Goal: Navigation & Orientation: Find specific page/section

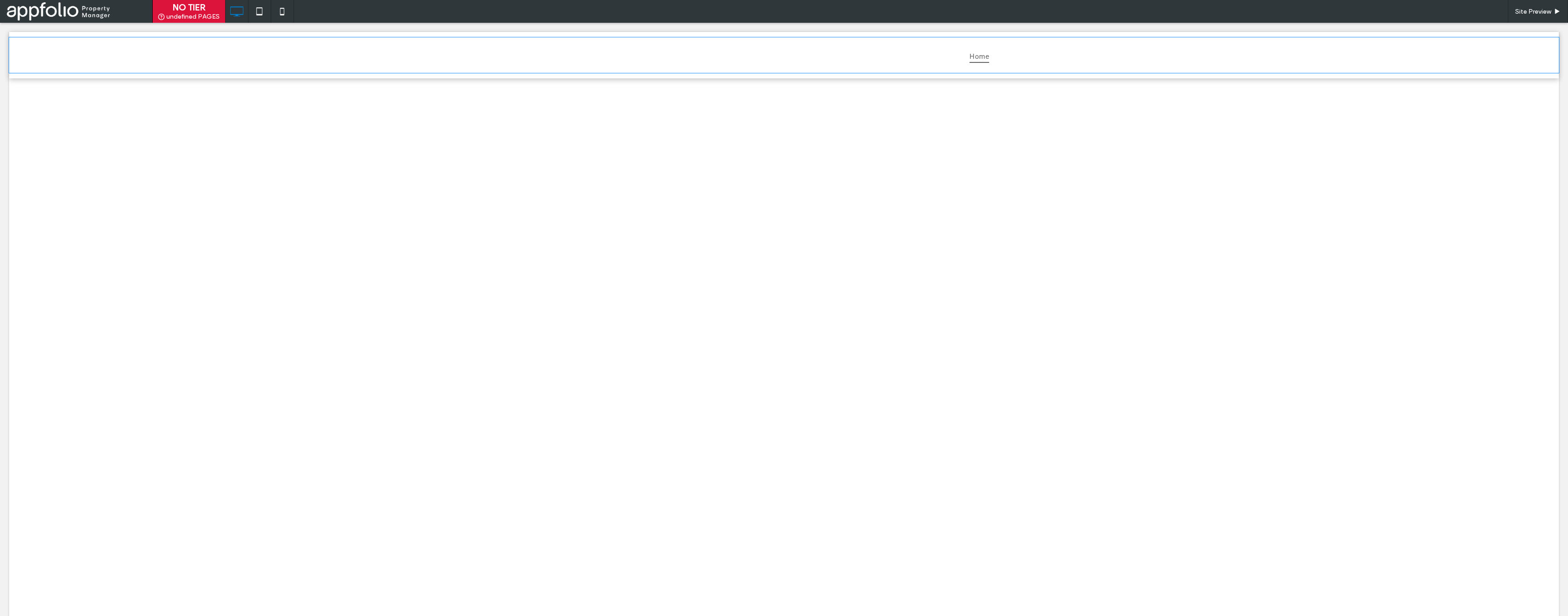
click at [439, 62] on div "Home" at bounding box center [784, 55] width 1550 height 35
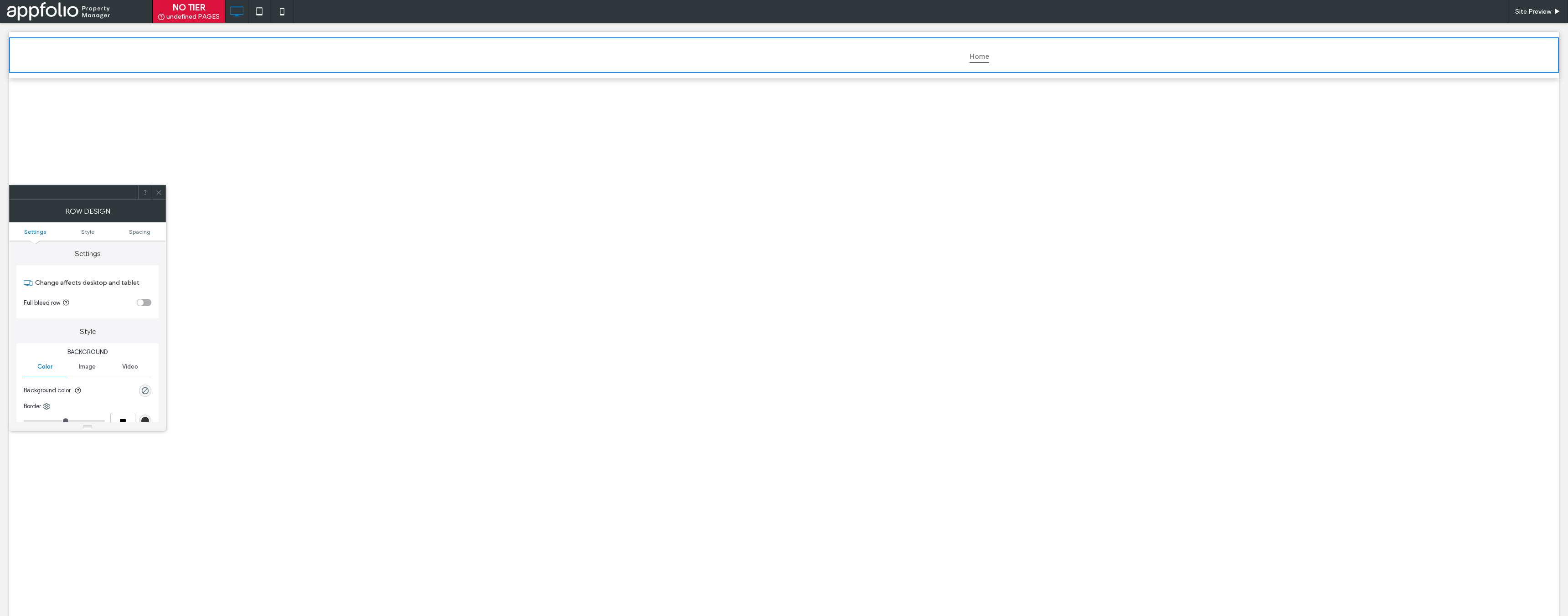
click at [528, 234] on div at bounding box center [784, 486] width 1550 height 814
click at [338, 9] on div "Site Preview" at bounding box center [897, 11] width 1343 height 23
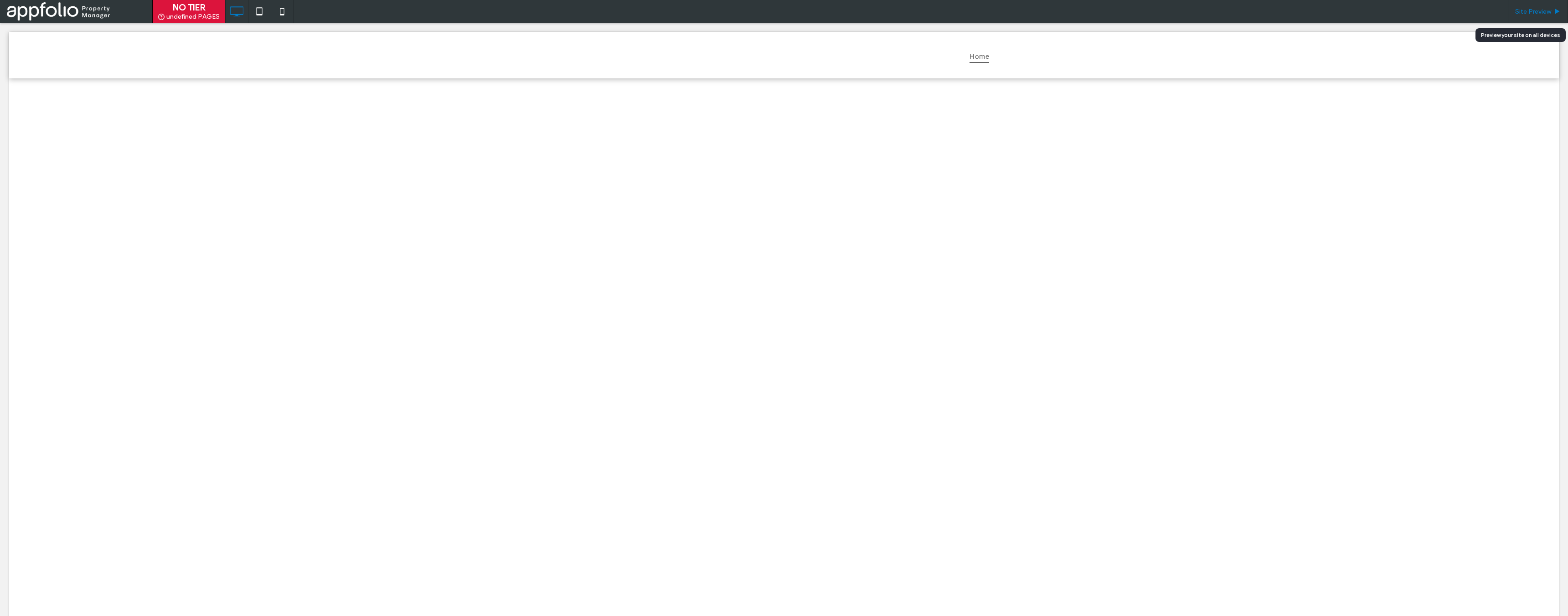
click at [1527, 16] on div "Site Preview" at bounding box center [1538, 11] width 60 height 23
click at [1527, 13] on span "Site Preview" at bounding box center [1533, 12] width 36 height 8
click at [257, 13] on icon at bounding box center [259, 12] width 18 height 18
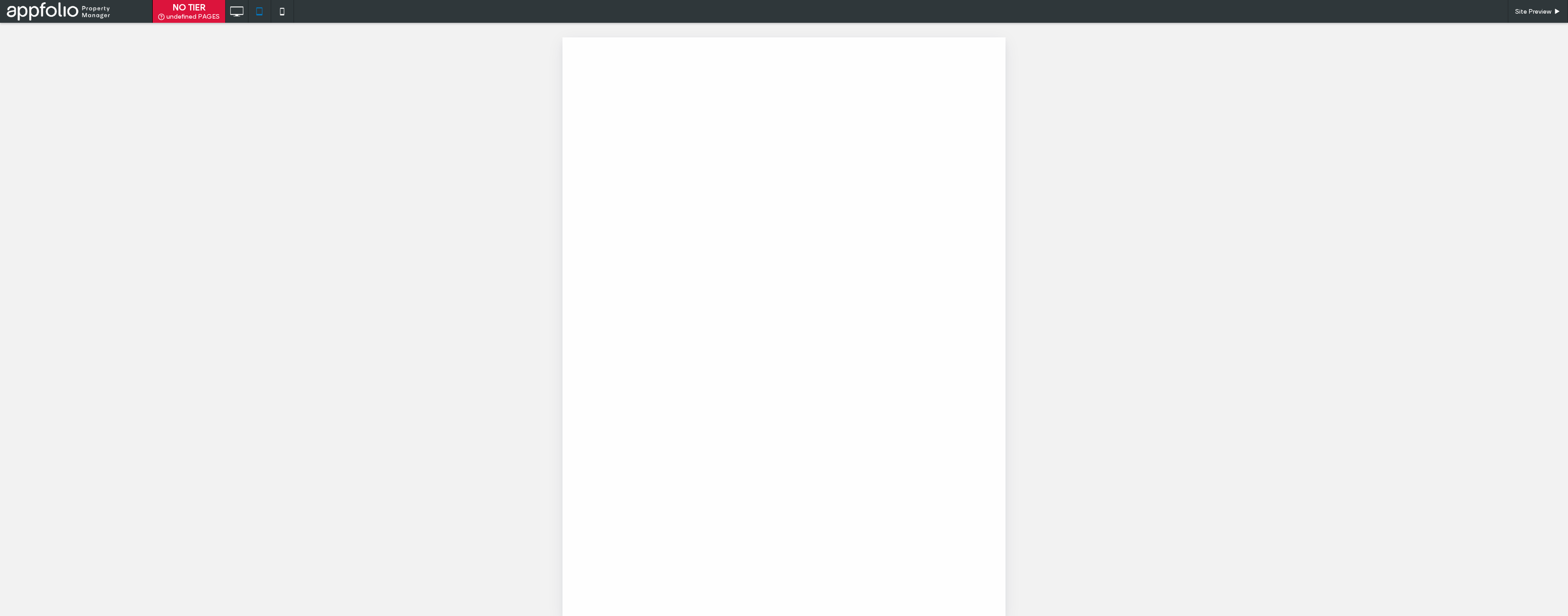
click at [287, 13] on div at bounding box center [784, 308] width 1568 height 616
click at [260, 13] on icon at bounding box center [259, 12] width 18 height 18
click at [235, 13] on icon at bounding box center [237, 12] width 18 height 18
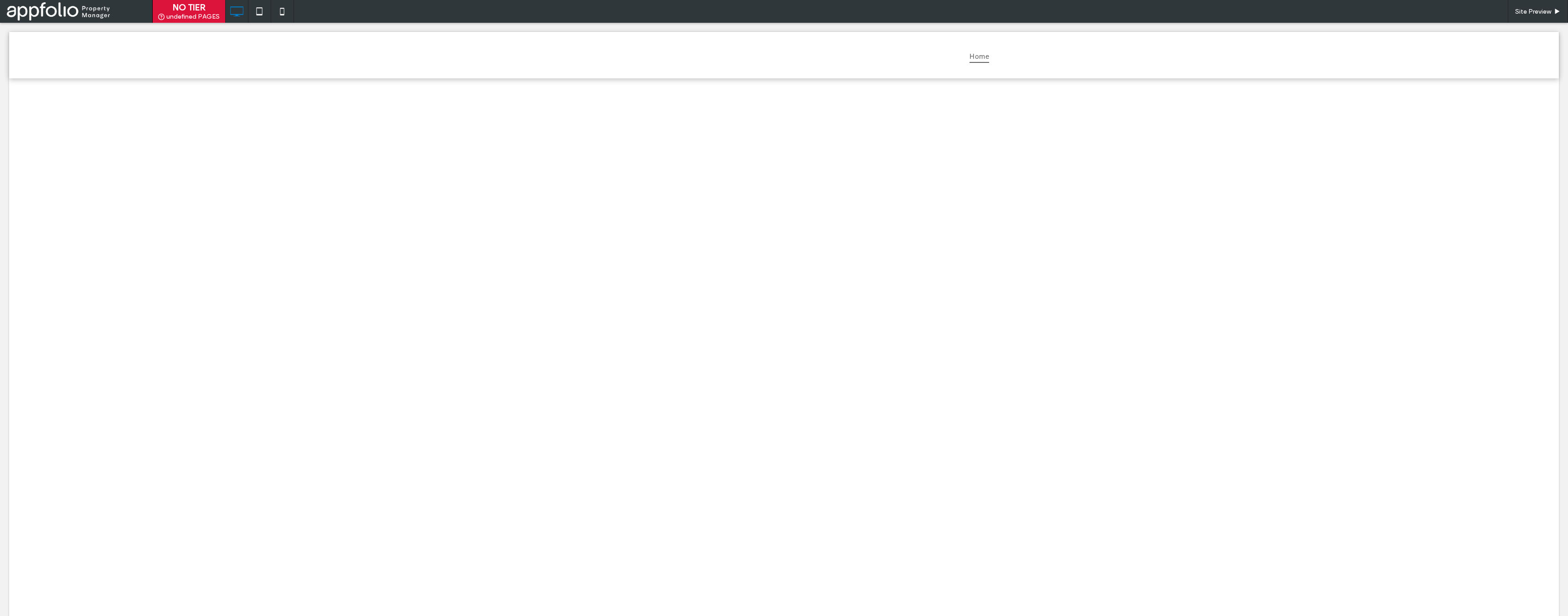
click at [393, 187] on div at bounding box center [784, 486] width 1550 height 814
click at [598, 52] on nav "Home" at bounding box center [786, 56] width 433 height 19
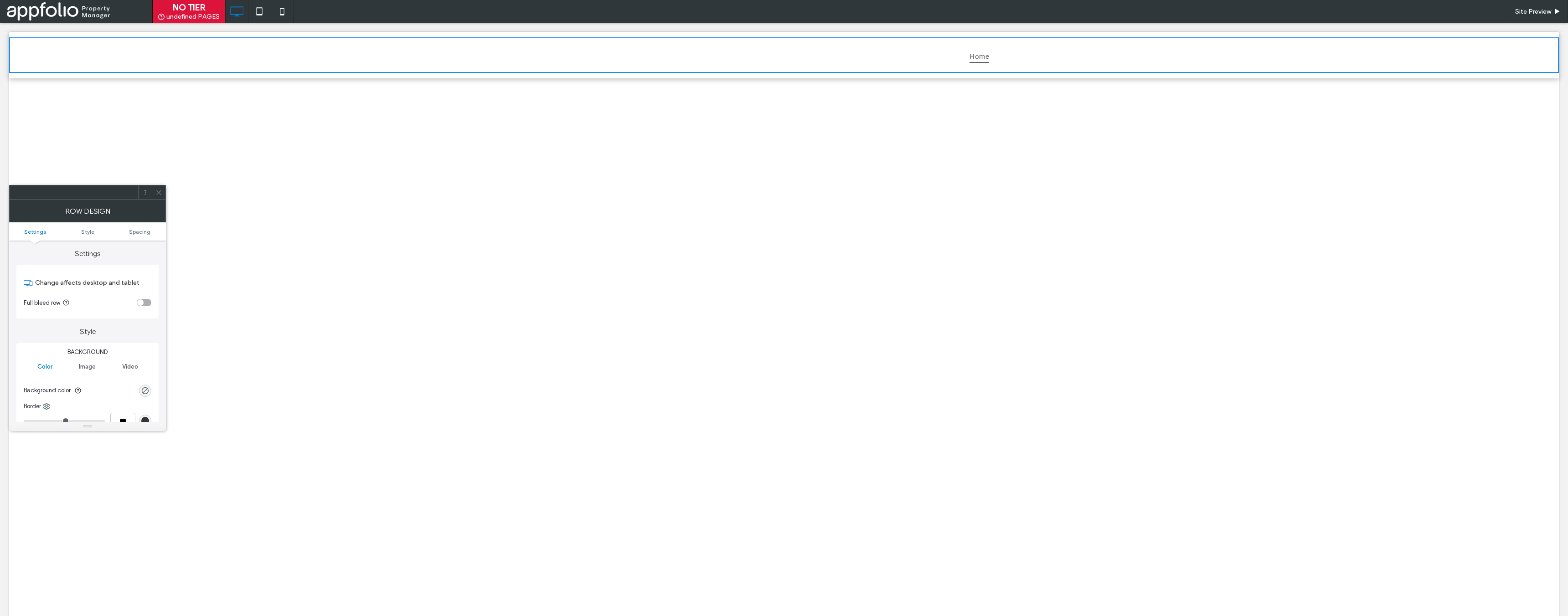
click at [424, 146] on div at bounding box center [784, 486] width 1550 height 814
click at [161, 192] on icon at bounding box center [158, 192] width 7 height 7
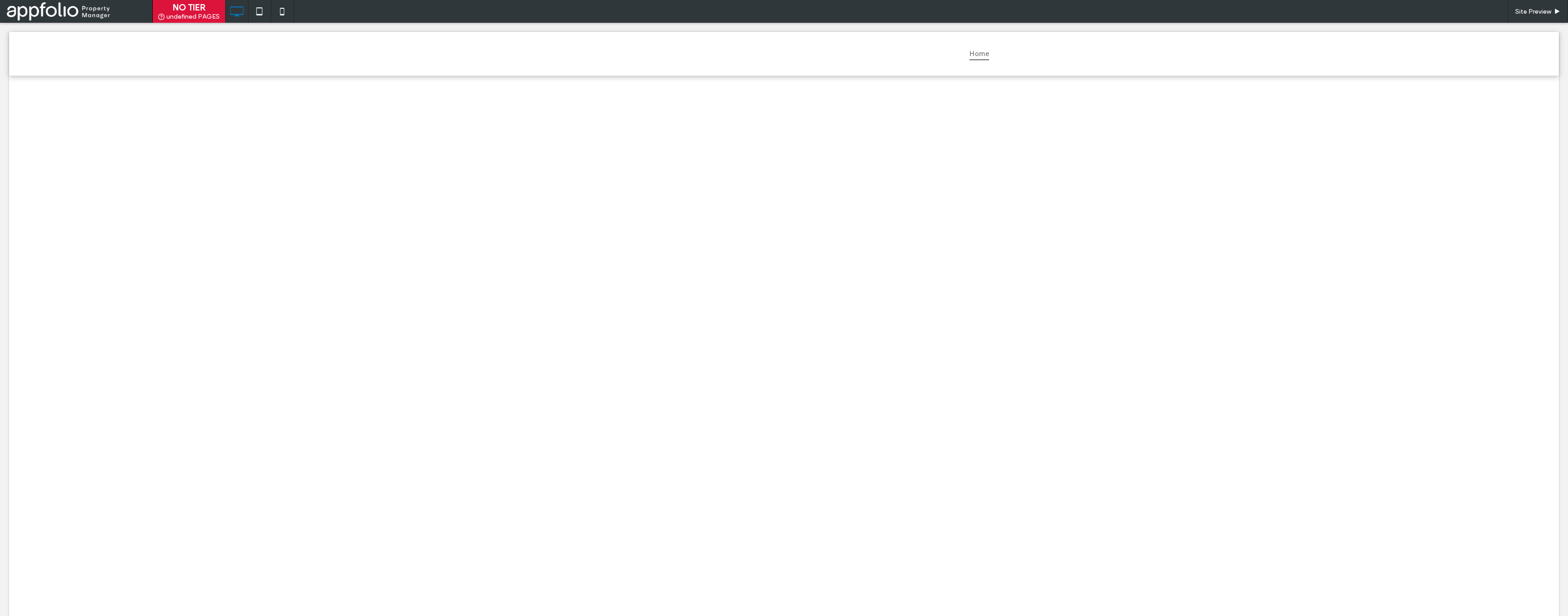
scroll to position [95, 0]
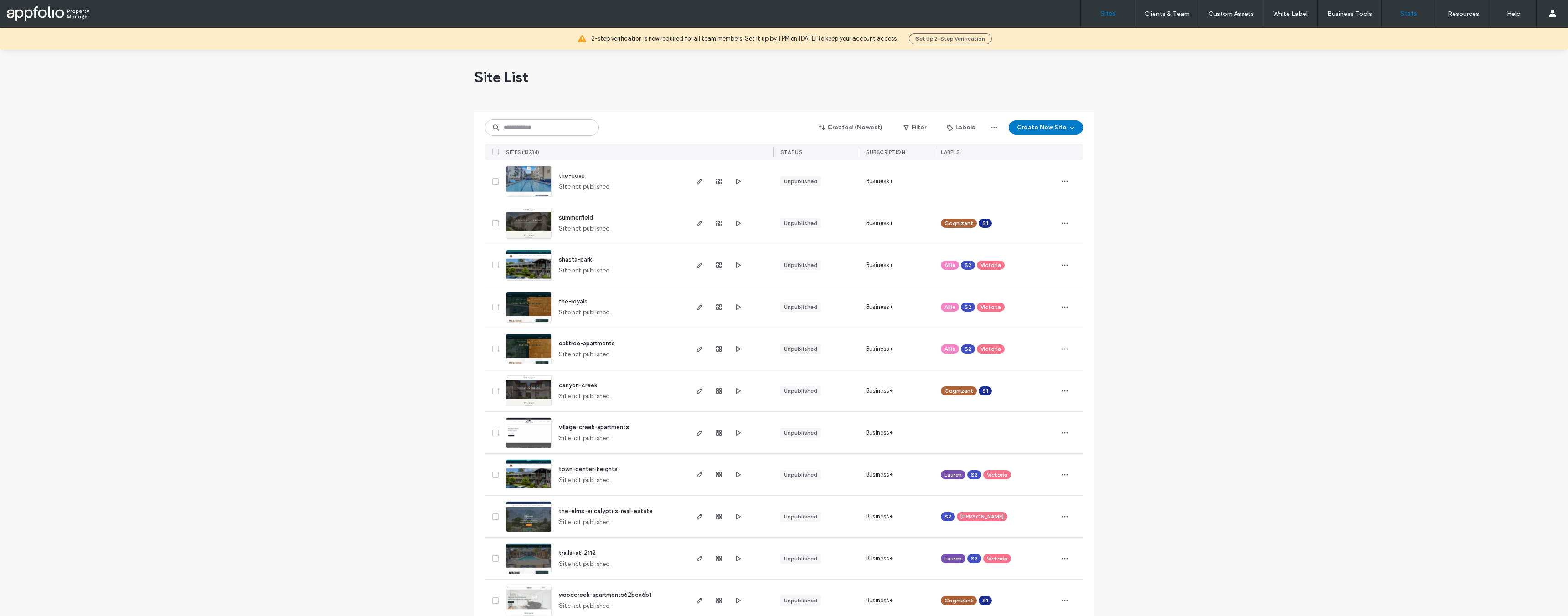
click at [1407, 15] on label "Stats" at bounding box center [1409, 13] width 17 height 8
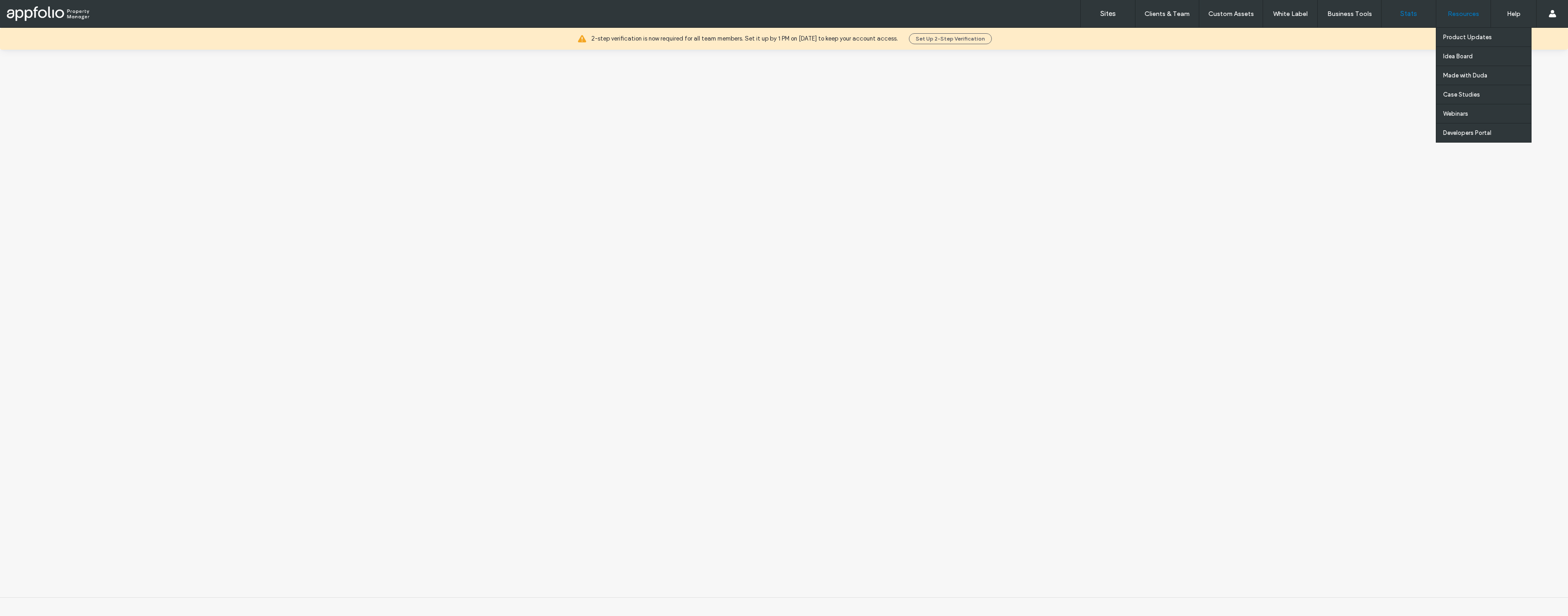
click at [1234, 15] on label "Custom Assets" at bounding box center [1231, 13] width 46 height 8
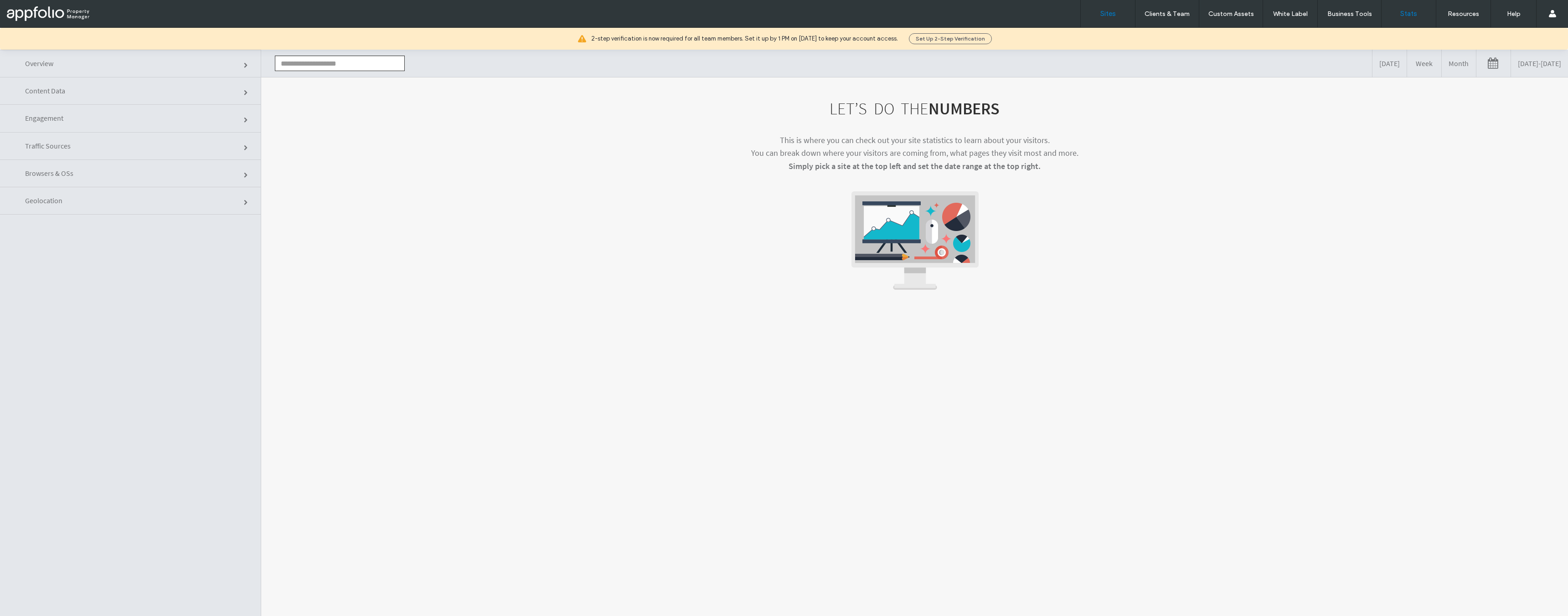
click at [1107, 18] on link "Sites" at bounding box center [1107, 13] width 54 height 27
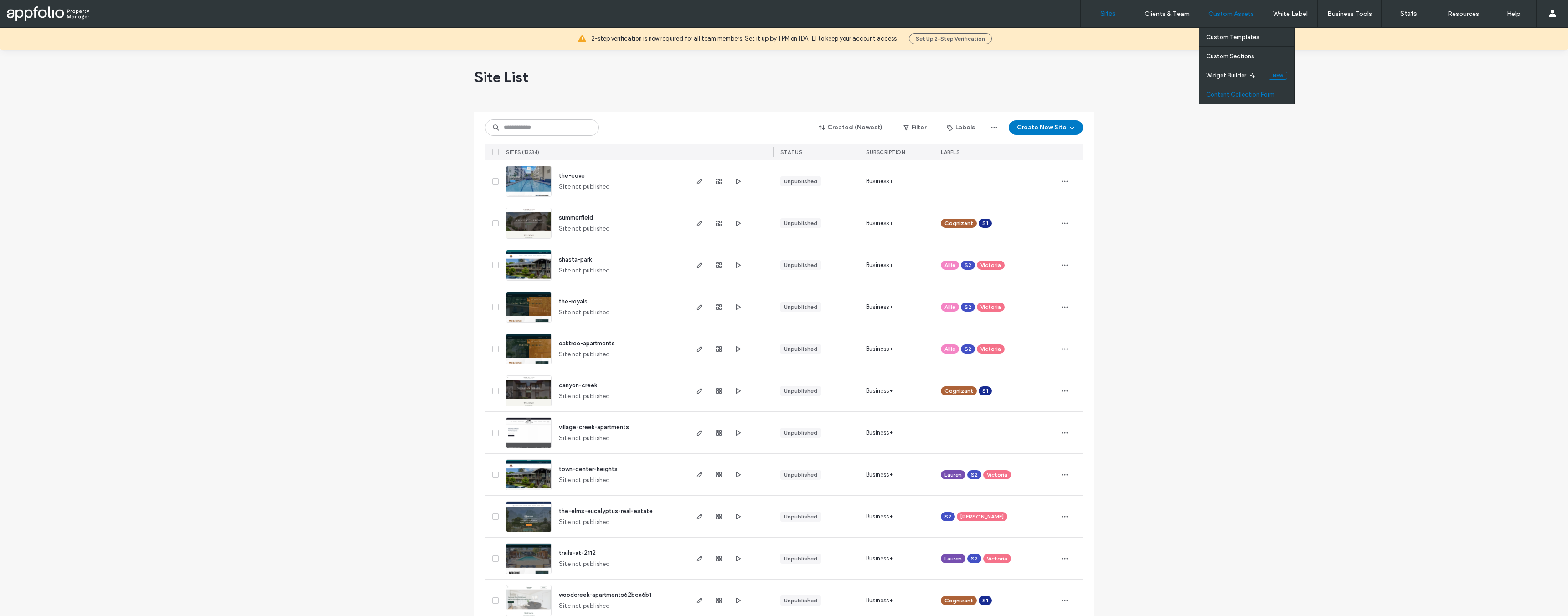
click at [1235, 96] on label "Content Collection Form" at bounding box center [1240, 94] width 68 height 7
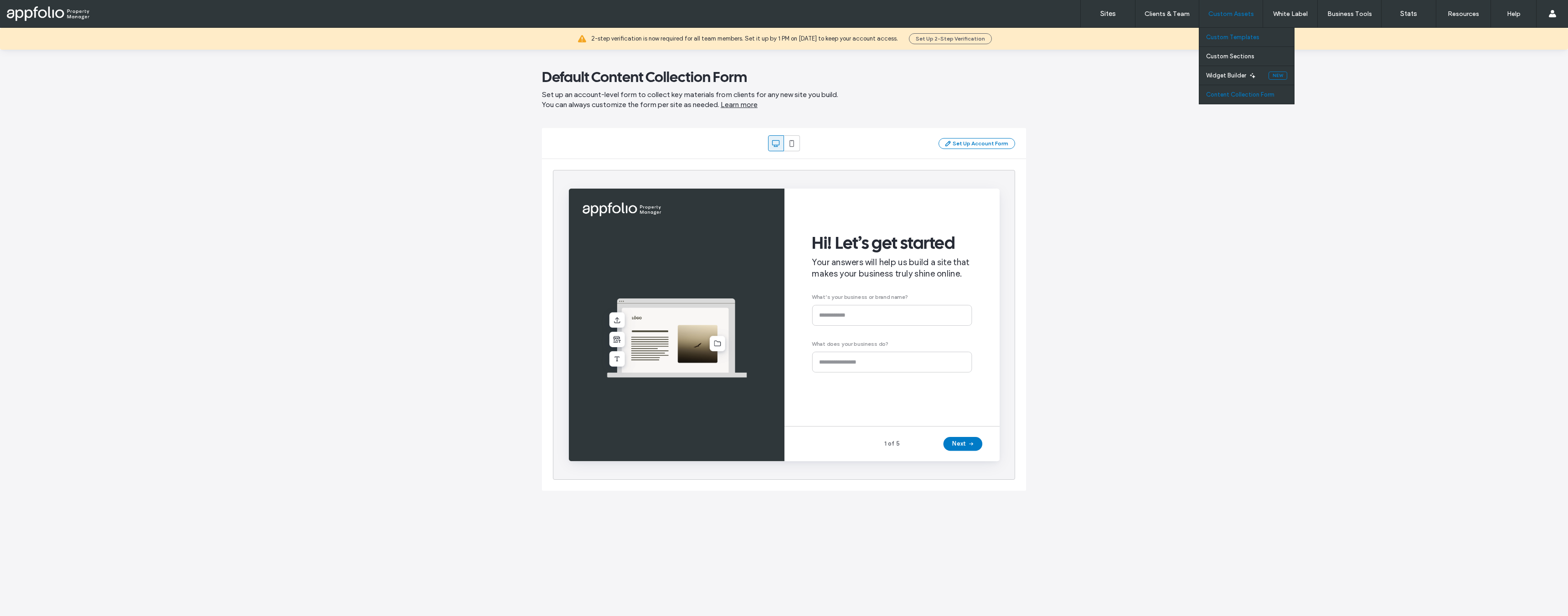
click at [1234, 37] on label "Custom Templates" at bounding box center [1233, 37] width 54 height 7
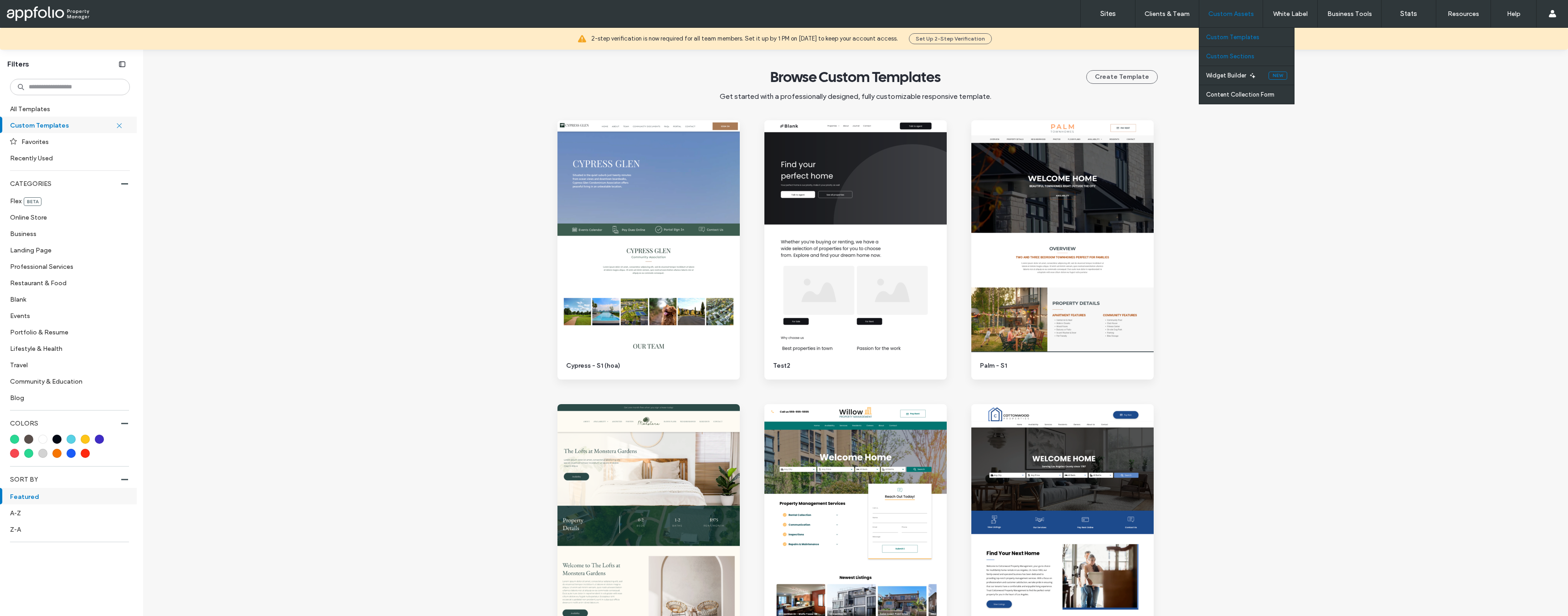
click at [1236, 57] on label "Custom Sections" at bounding box center [1230, 56] width 48 height 7
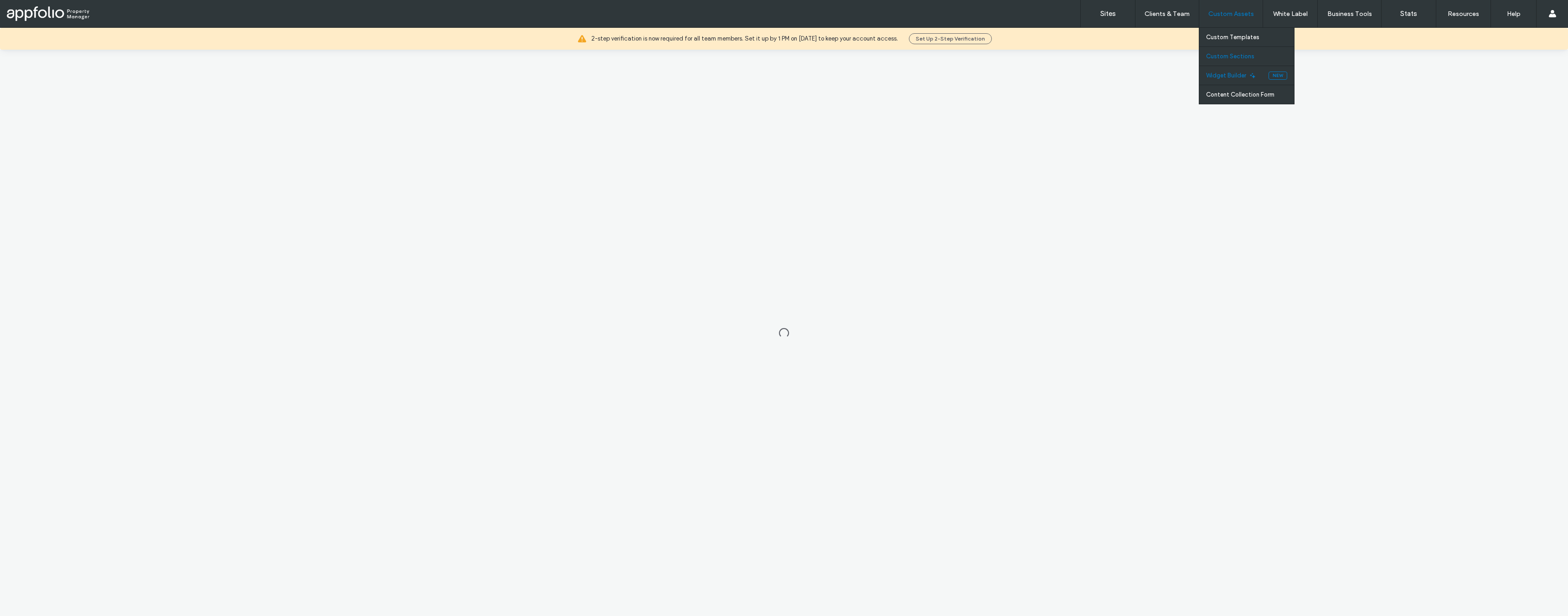
click at [1234, 78] on label "Widget Builder" at bounding box center [1226, 75] width 40 height 7
click at [1098, 15] on link "Sites" at bounding box center [1107, 13] width 54 height 27
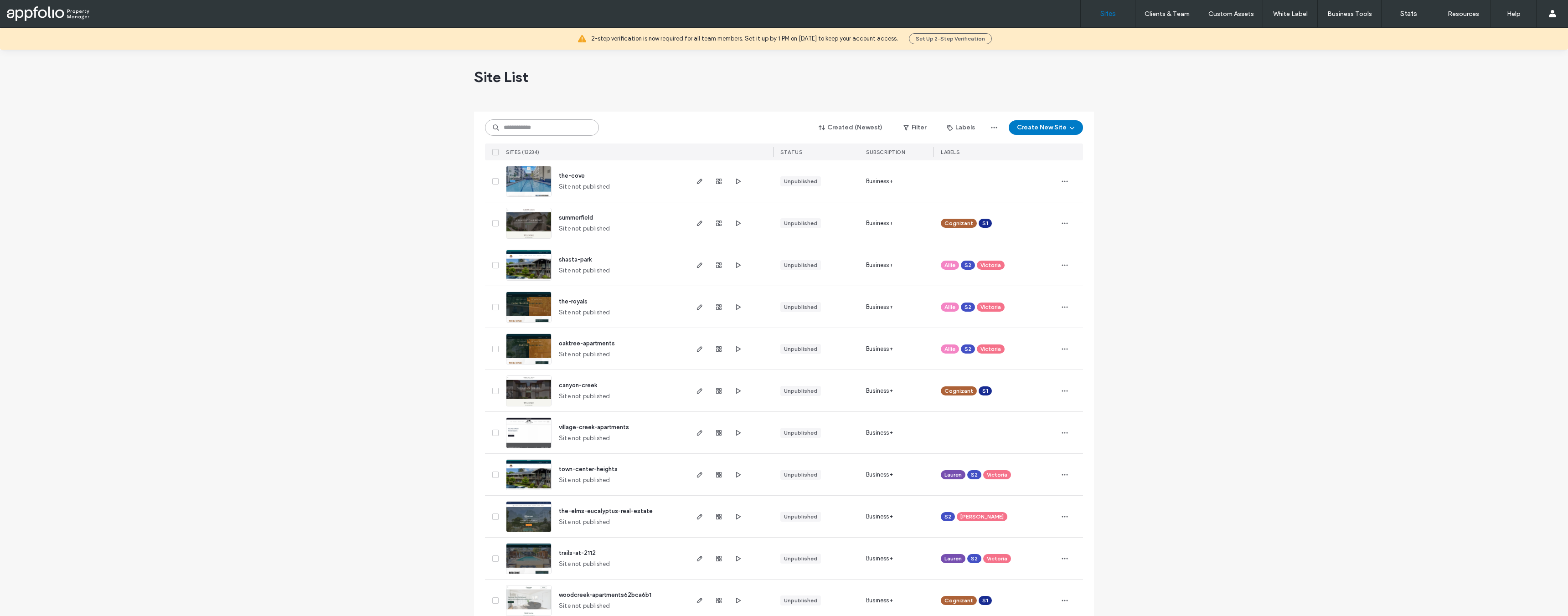
click at [573, 128] on input at bounding box center [542, 127] width 114 height 16
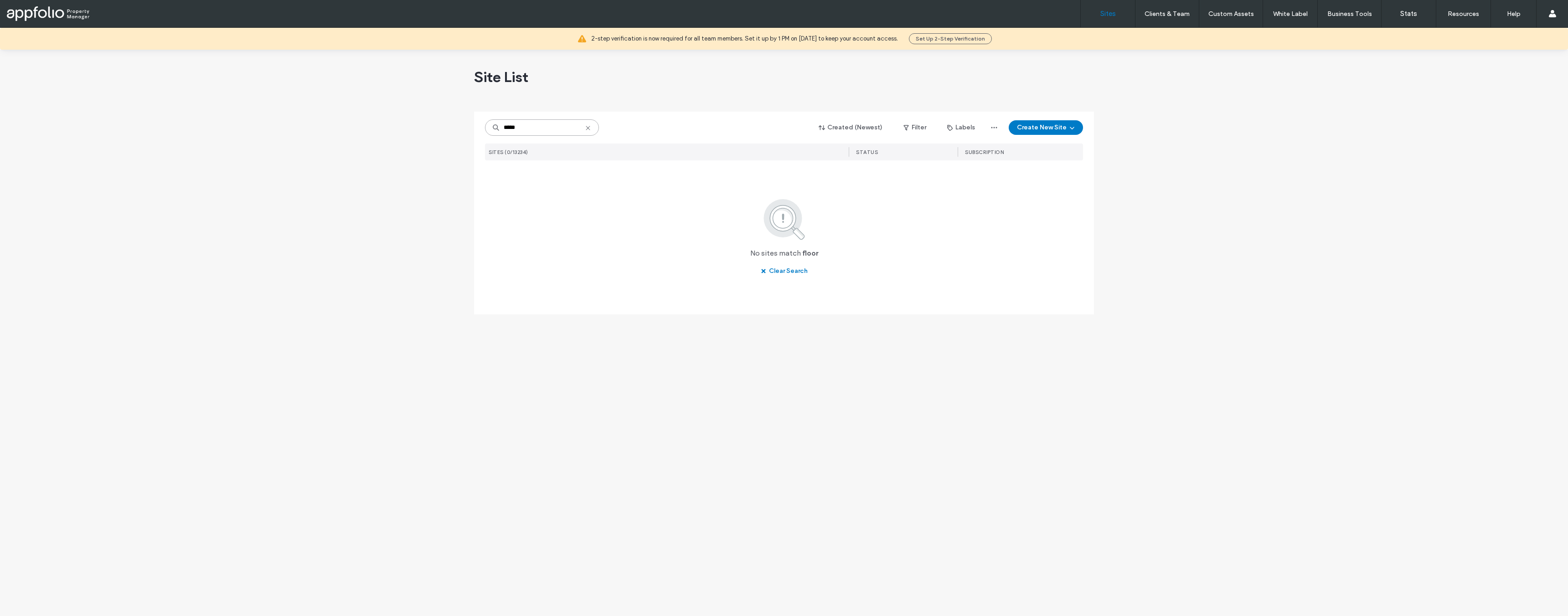
drag, startPoint x: 534, startPoint y: 135, endPoint x: 489, endPoint y: 133, distance: 45.0
click at [489, 133] on input "*****" at bounding box center [542, 127] width 114 height 16
type input "***"
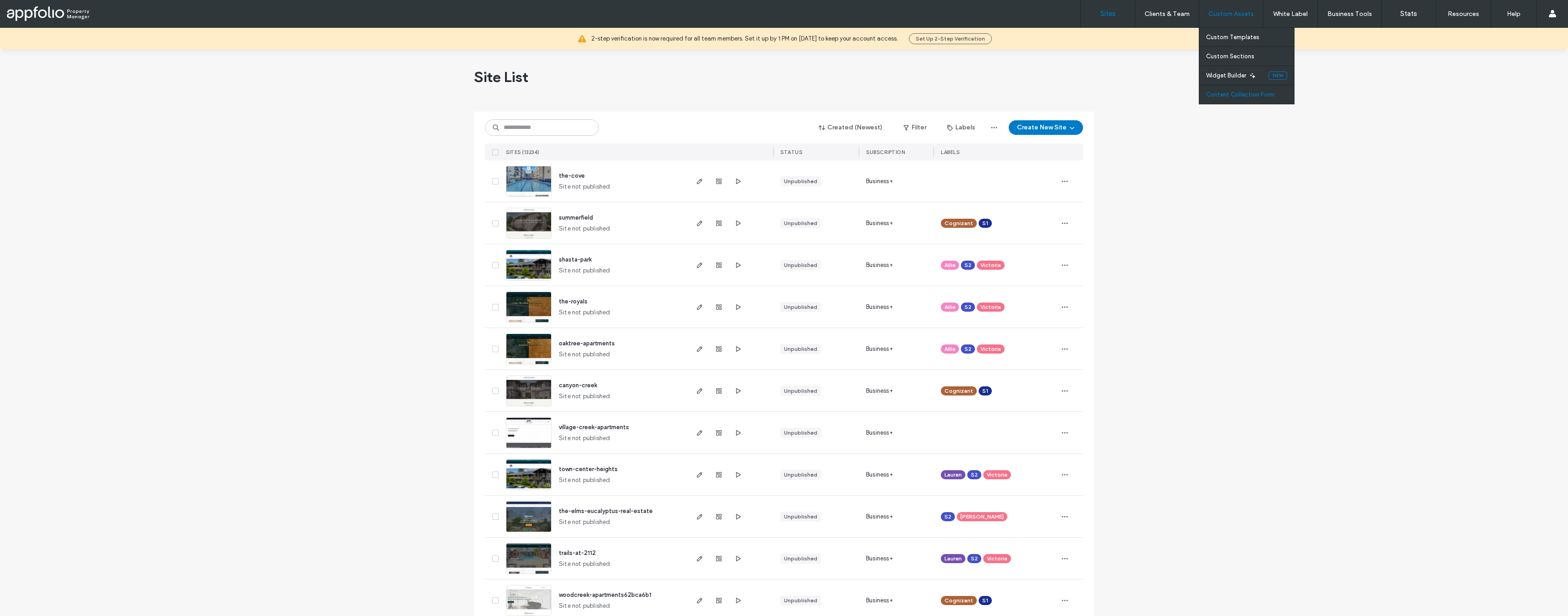
click at [1228, 97] on label "Content Collection Form" at bounding box center [1240, 94] width 68 height 7
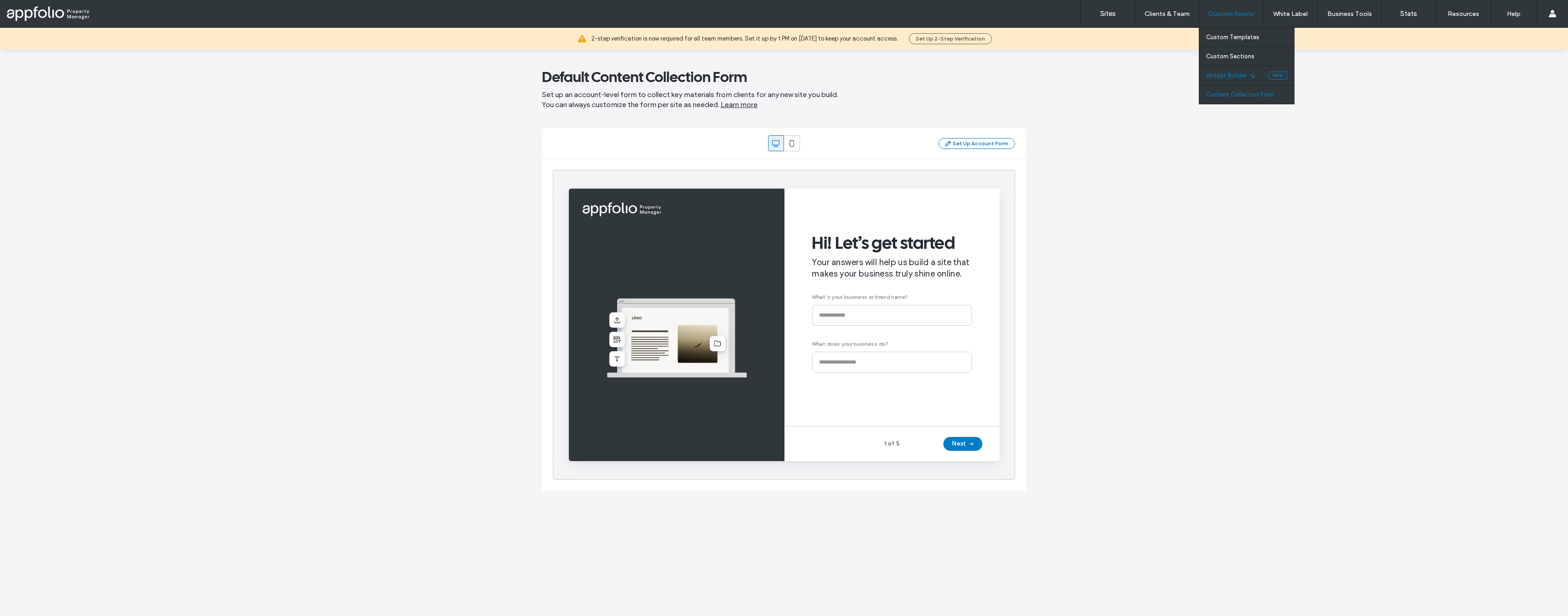
click at [1226, 79] on link "Widget Builder" at bounding box center [1237, 75] width 63 height 19
